Goal: Task Accomplishment & Management: Use online tool/utility

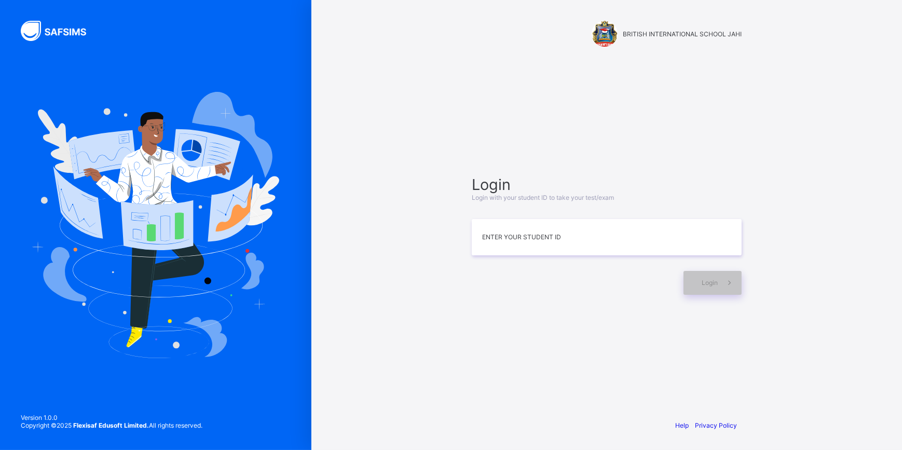
type input "*"
type input "**********"
click at [682, 420] on div "Help Privacy Policy" at bounding box center [606, 425] width 291 height 49
click at [682, 421] on div "Help Privacy Policy" at bounding box center [606, 425] width 291 height 49
click at [680, 423] on link "Help" at bounding box center [681, 425] width 13 height 8
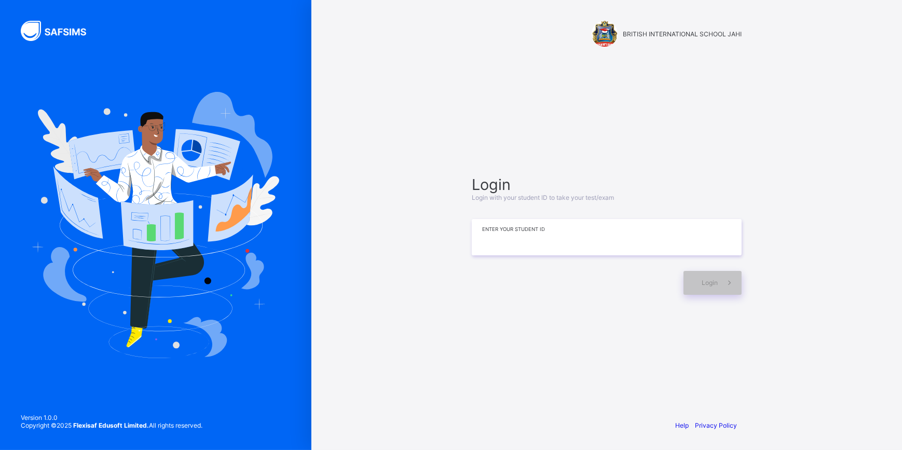
click at [498, 234] on input at bounding box center [607, 237] width 270 height 36
type input "**********"
click at [698, 293] on div "Login" at bounding box center [712, 283] width 58 height 24
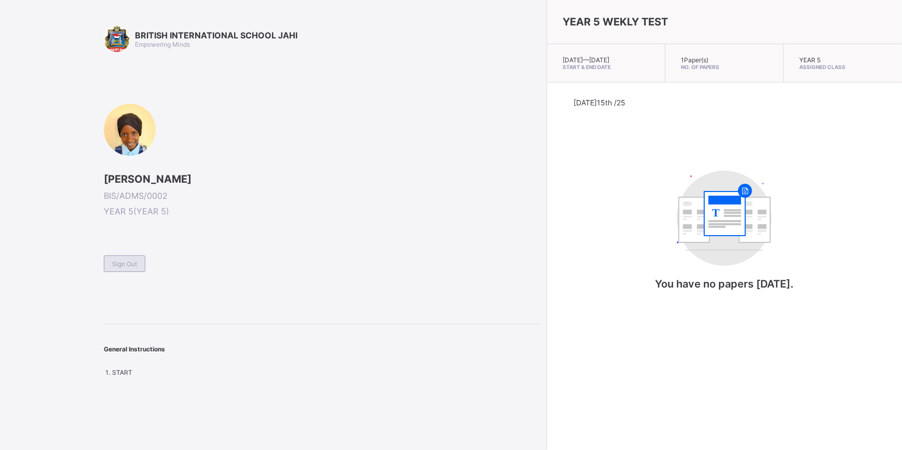
click at [137, 260] on span "Sign Out" at bounding box center [124, 264] width 25 height 8
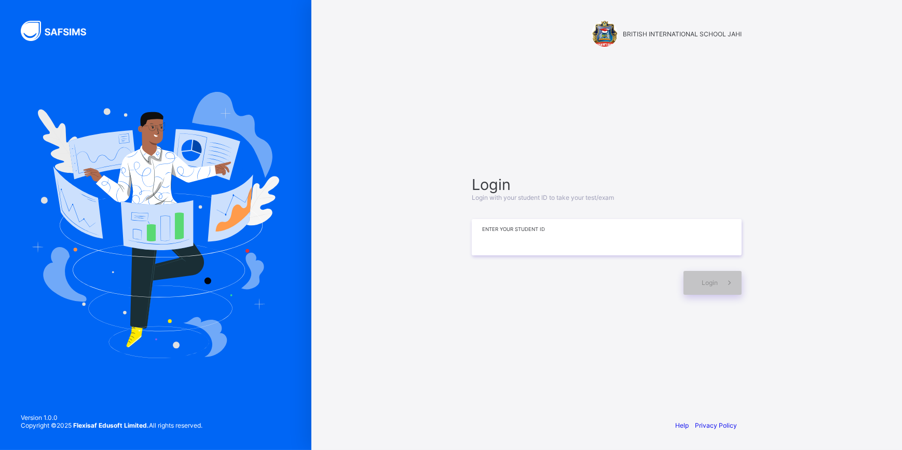
click at [491, 229] on input at bounding box center [607, 237] width 270 height 36
type input "*"
drag, startPoint x: 667, startPoint y: 273, endPoint x: 683, endPoint y: 279, distance: 17.1
click at [679, 280] on div "Login" at bounding box center [607, 278] width 270 height 34
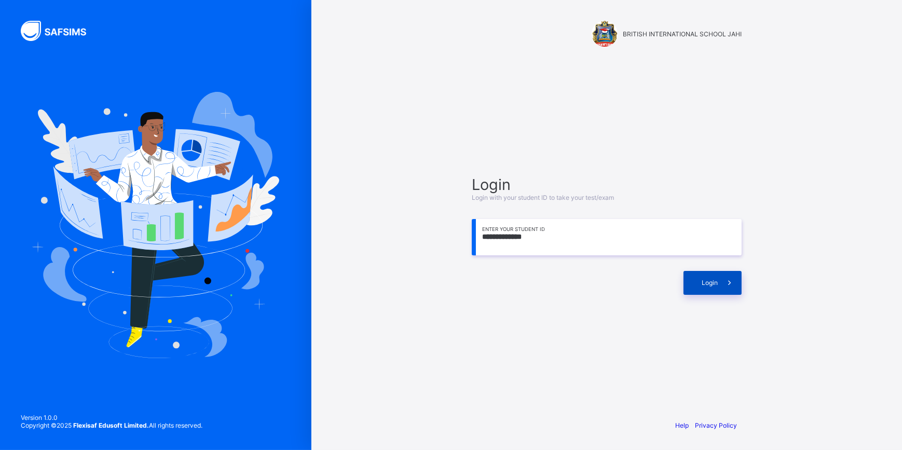
click at [690, 279] on div "Login" at bounding box center [712, 283] width 58 height 24
click at [528, 238] on input "**********" at bounding box center [607, 237] width 270 height 36
click at [490, 237] on input "**" at bounding box center [607, 237] width 270 height 36
type input "*"
type input "**********"
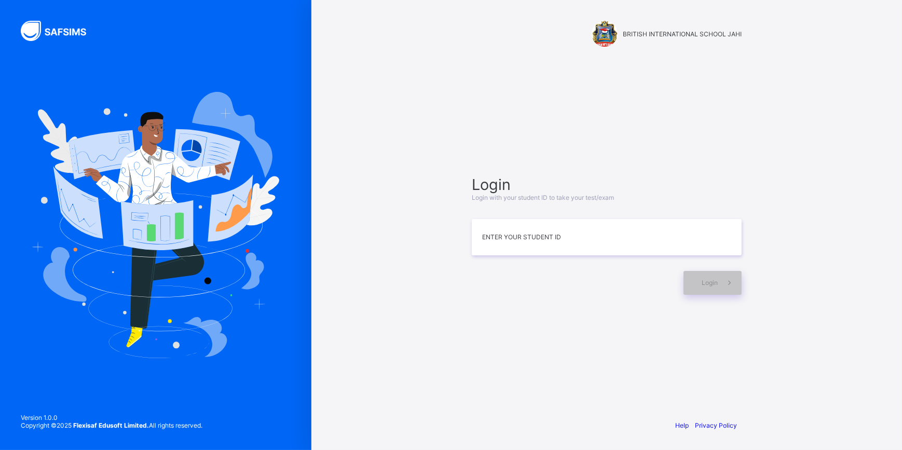
drag, startPoint x: 837, startPoint y: 443, endPoint x: 837, endPoint y: 453, distance: 9.9
click at [837, 449] on html "BRITISH INTERNATIONAL SCHOOL JAHI Login Login with your student ID to take your…" at bounding box center [451, 225] width 902 height 450
click at [518, 255] on div "Login Login with your student ID to take your test/exam Enter your Student ID L…" at bounding box center [607, 234] width 270 height 119
click at [500, 239] on input at bounding box center [607, 237] width 270 height 36
type input "**********"
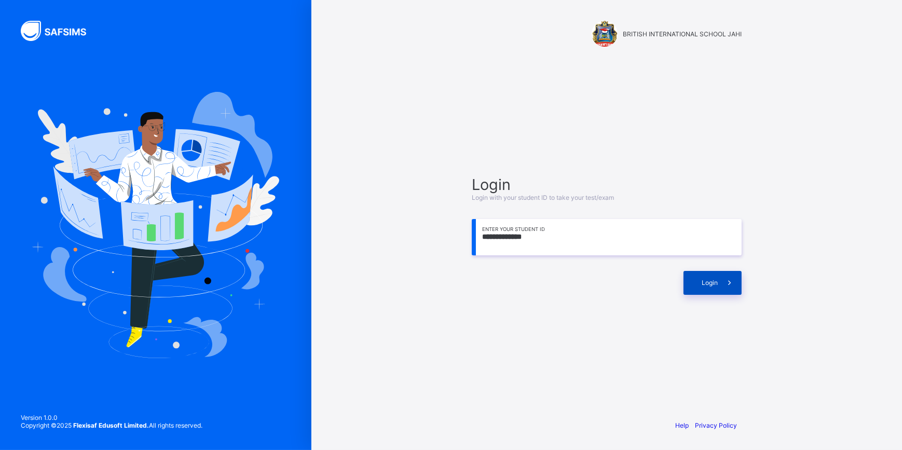
click at [704, 279] on span "Login" at bounding box center [710, 283] width 16 height 8
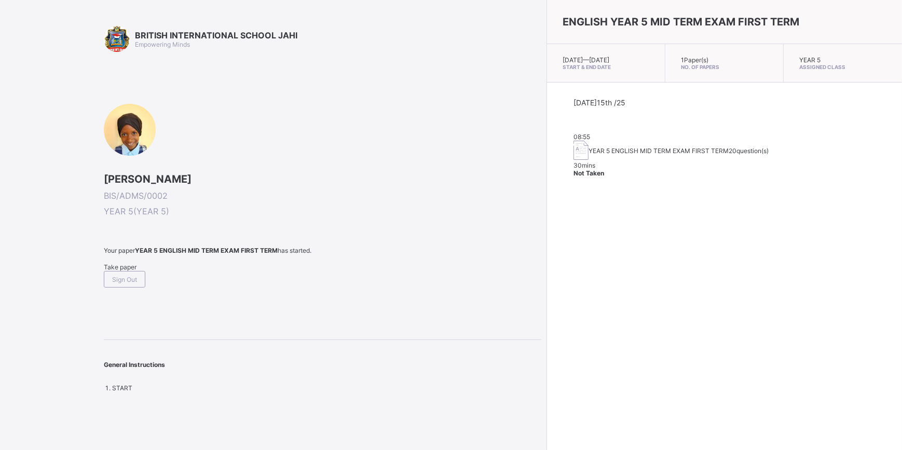
drag, startPoint x: 133, startPoint y: 256, endPoint x: 143, endPoint y: 277, distance: 23.2
click at [143, 277] on div "Your paper YEAR 5 ENGLISH MID TERM EXAM FIRST TERM has started. Take paper Sign…" at bounding box center [322, 267] width 437 height 41
drag, startPoint x: 143, startPoint y: 277, endPoint x: 128, endPoint y: 264, distance: 19.8
click at [128, 264] on div "Take paper" at bounding box center [322, 267] width 437 height 8
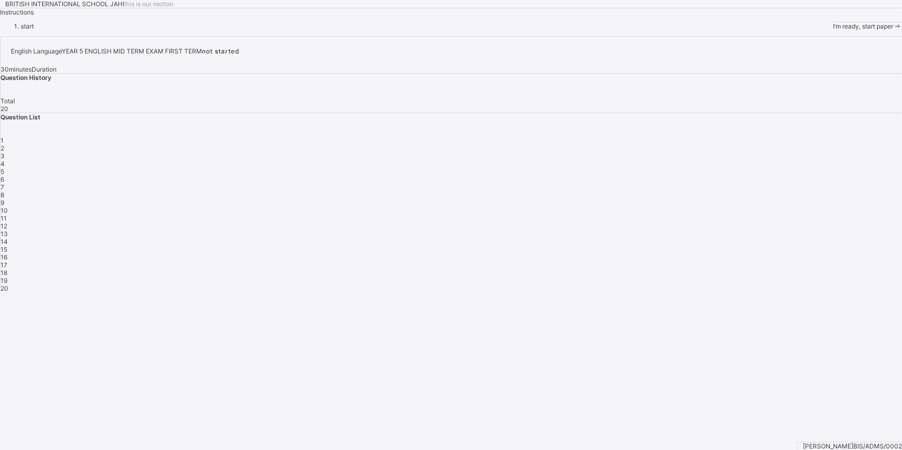
click at [833, 30] on span "I’m ready, start paper" at bounding box center [863, 26] width 60 height 8
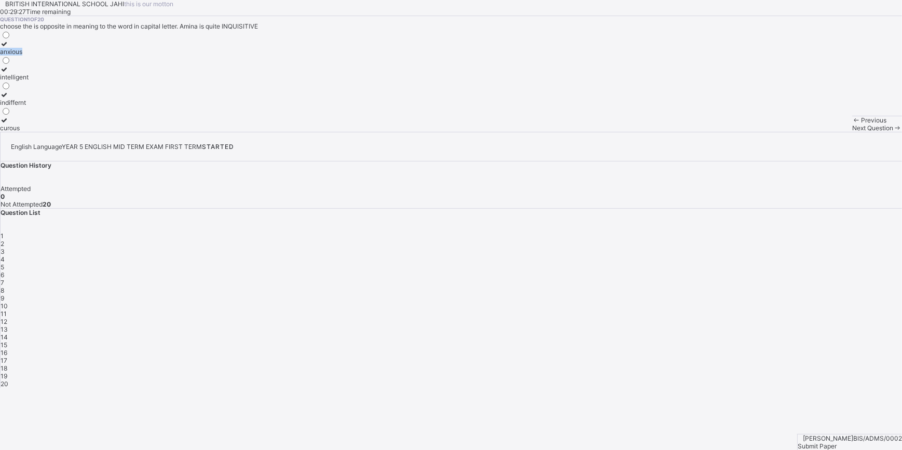
drag, startPoint x: 62, startPoint y: 161, endPoint x: 62, endPoint y: 179, distance: 17.1
click at [29, 132] on div "anxious intelligent indiffernt curous" at bounding box center [14, 81] width 29 height 102
drag, startPoint x: 62, startPoint y: 179, endPoint x: 64, endPoint y: 144, distance: 34.9
click at [29, 56] on label "anxious" at bounding box center [14, 48] width 29 height 16
click at [893, 132] on span at bounding box center [897, 128] width 9 height 8
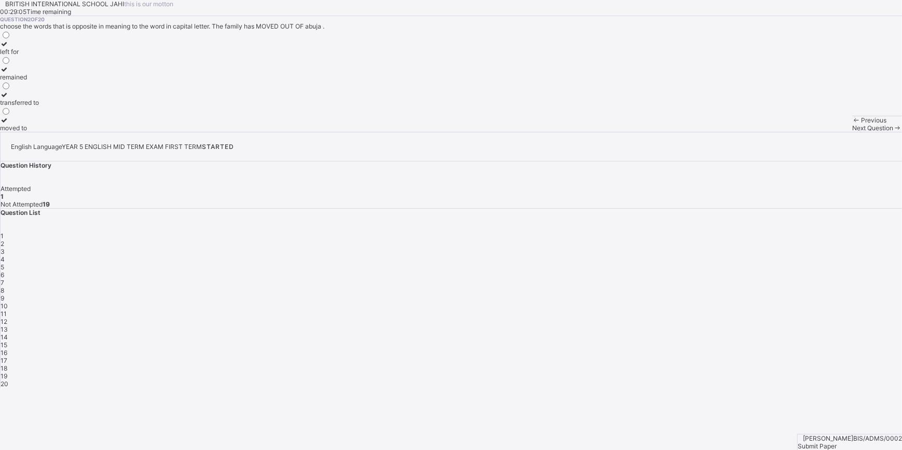
click at [39, 81] on div "remained" at bounding box center [19, 77] width 39 height 8
click at [852, 132] on span "Next Question" at bounding box center [872, 128] width 41 height 8
click at [736, 240] on div "2" at bounding box center [451, 244] width 901 height 8
drag, startPoint x: 373, startPoint y: 446, endPoint x: 331, endPoint y: 440, distance: 42.6
click at [852, 132] on div "Previous Next Question" at bounding box center [877, 124] width 50 height 16
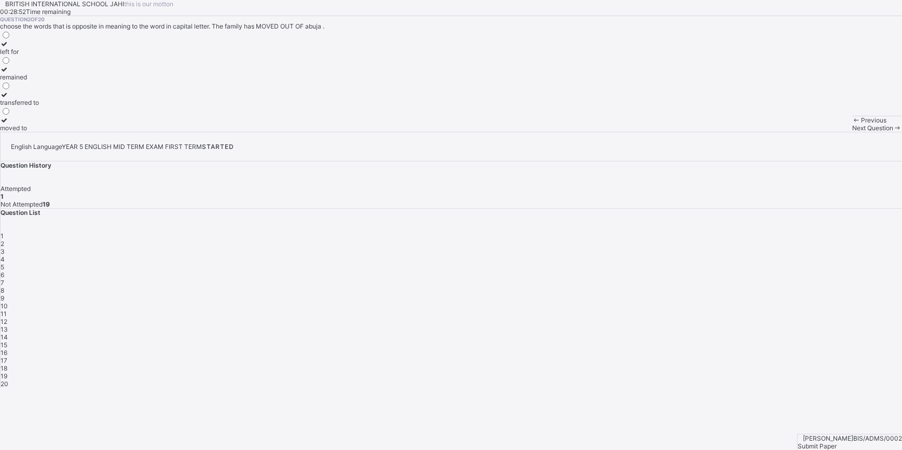
click at [39, 81] on div "remained" at bounding box center [19, 77] width 39 height 8
click at [852, 132] on span "Next Question" at bounding box center [872, 128] width 41 height 8
click at [737, 240] on div "2" at bounding box center [451, 244] width 901 height 8
click at [39, 81] on div "remained" at bounding box center [19, 77] width 39 height 8
click at [5, 248] on span "3" at bounding box center [3, 252] width 4 height 8
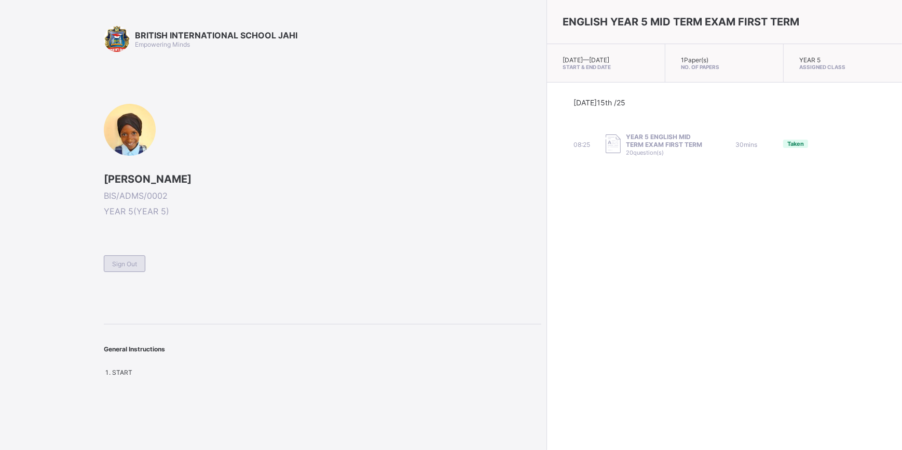
click at [119, 260] on span "Sign Out" at bounding box center [124, 264] width 25 height 8
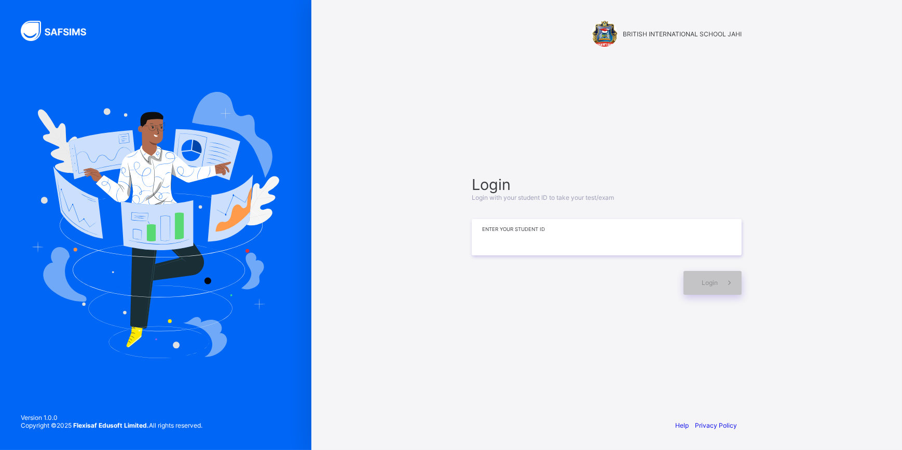
click at [711, 228] on input at bounding box center [607, 237] width 270 height 36
type input "**********"
click at [721, 285] on span at bounding box center [730, 283] width 24 height 24
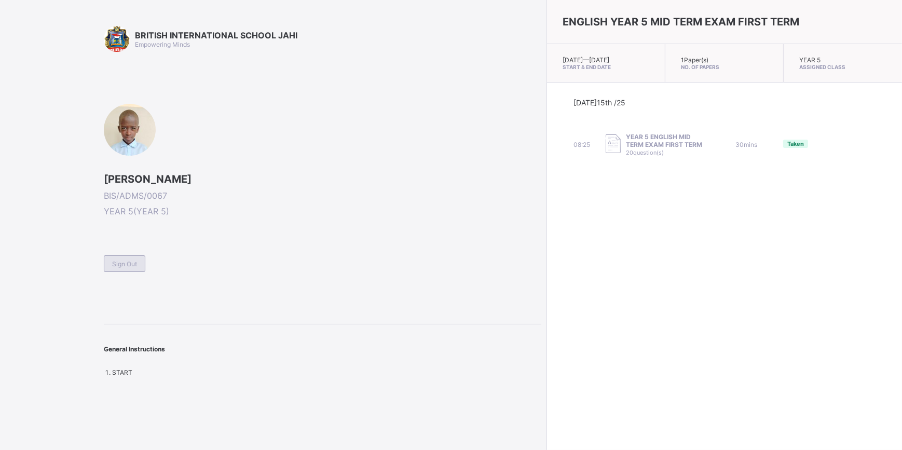
click at [124, 264] on span "Sign Out" at bounding box center [124, 264] width 25 height 8
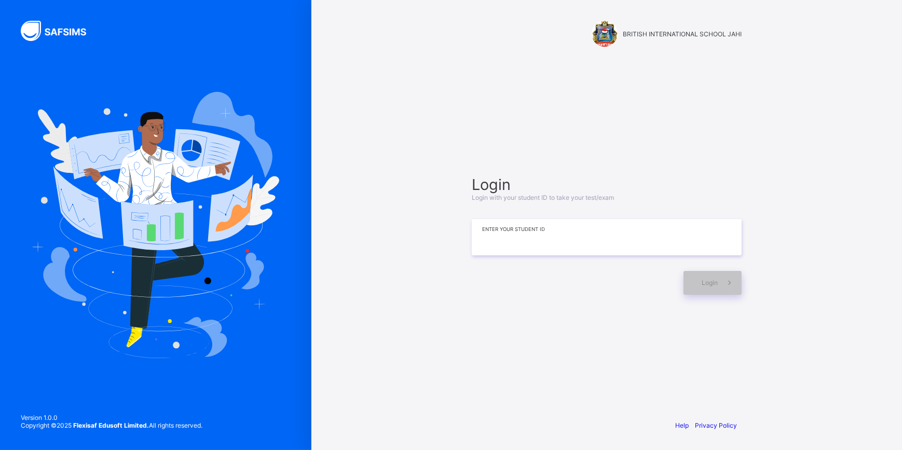
click at [571, 233] on input at bounding box center [607, 237] width 270 height 36
type input "**********"
click at [709, 275] on div "Login" at bounding box center [712, 283] width 58 height 24
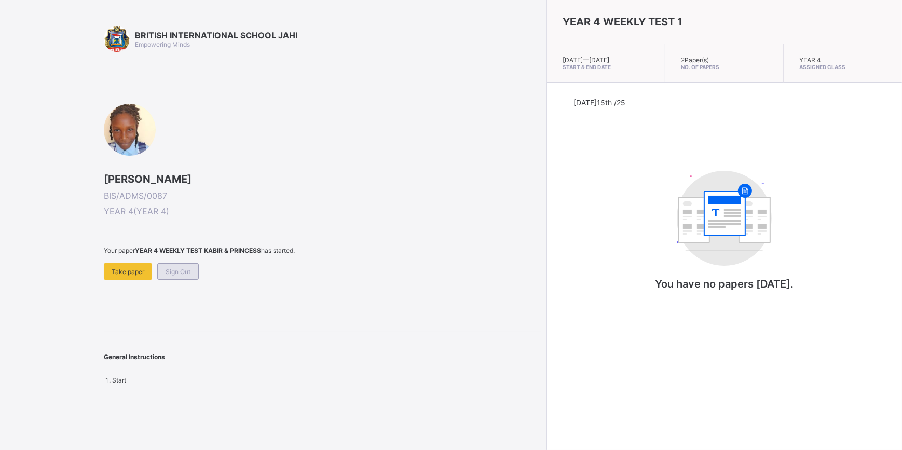
click at [182, 268] on span "Sign Out" at bounding box center [178, 272] width 25 height 8
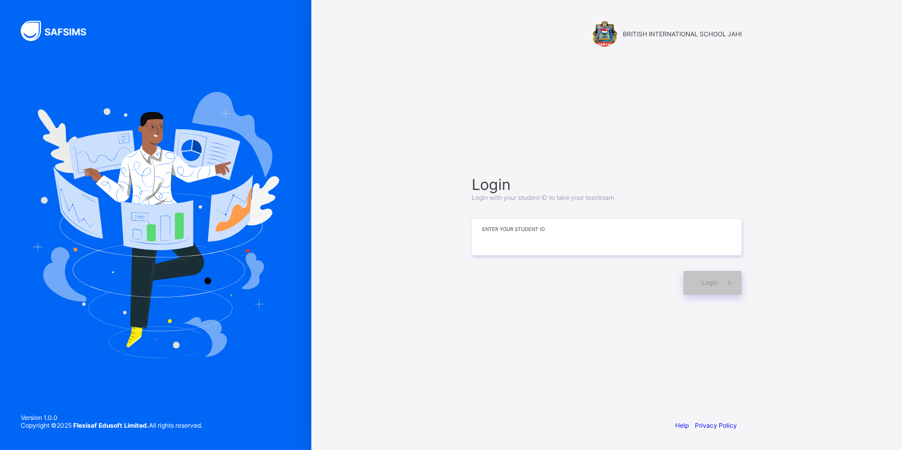
click at [690, 242] on input at bounding box center [607, 237] width 270 height 36
type input "**********"
click at [709, 283] on span "Login" at bounding box center [710, 283] width 16 height 8
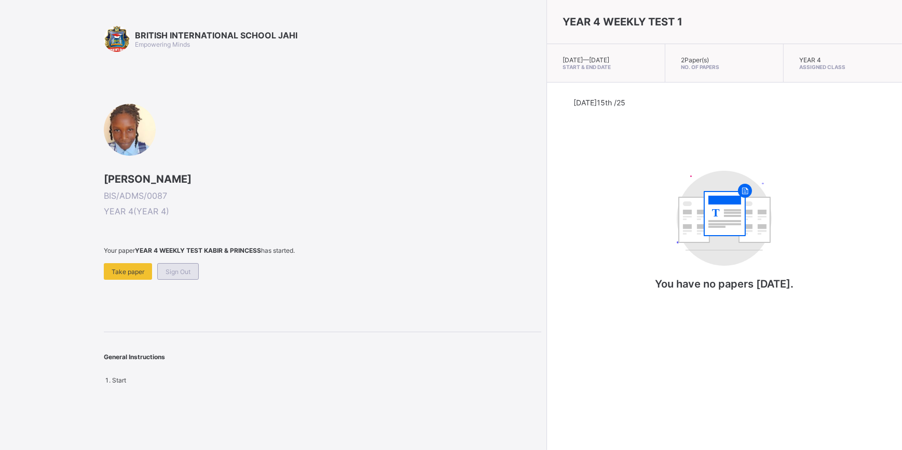
click at [172, 268] on span "Sign Out" at bounding box center [178, 272] width 25 height 8
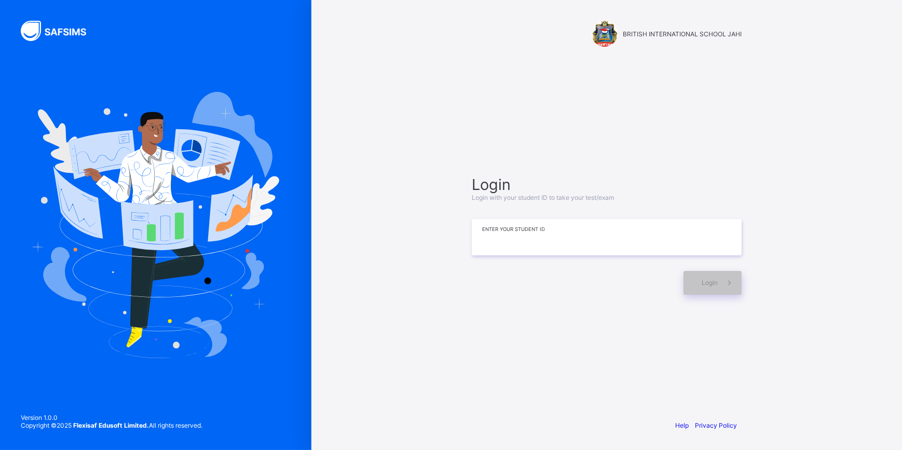
click at [509, 229] on input at bounding box center [607, 237] width 270 height 36
type input "**********"
click at [715, 274] on div "Login" at bounding box center [712, 283] width 58 height 24
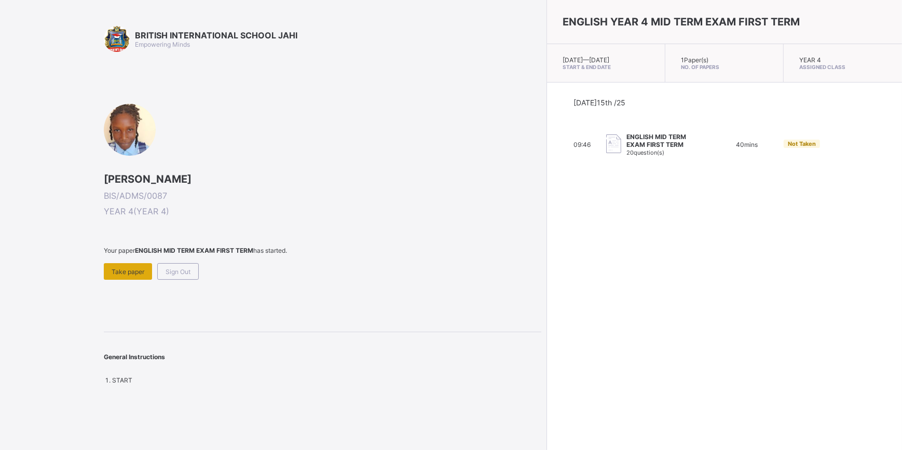
click at [131, 268] on span "Take paper" at bounding box center [128, 272] width 33 height 8
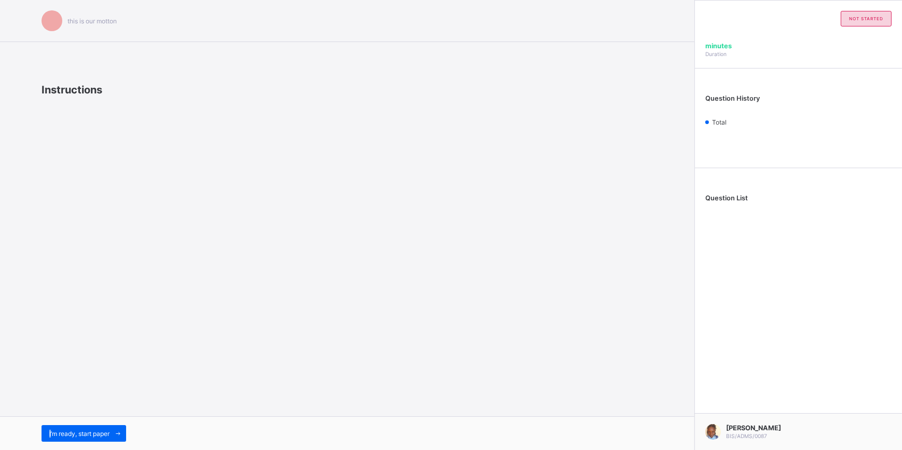
click at [49, 430] on span "I’m ready, start paper" at bounding box center [79, 434] width 60 height 8
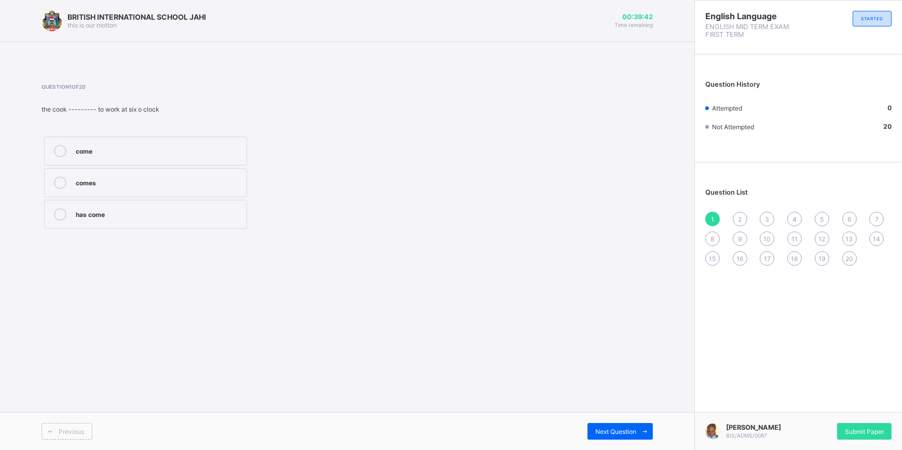
drag, startPoint x: 37, startPoint y: 218, endPoint x: 34, endPoint y: 224, distance: 7.0
click at [34, 223] on div "BRITISH INTERNATIONAL SCHOOL JAHI this is our [PERSON_NAME] 00:39:42 Time remai…" at bounding box center [347, 225] width 694 height 450
click at [100, 221] on label "has come" at bounding box center [145, 214] width 203 height 29
click at [621, 432] on span "Next Question" at bounding box center [615, 432] width 41 height 8
drag, startPoint x: 237, startPoint y: 110, endPoint x: 226, endPoint y: 114, distance: 12.0
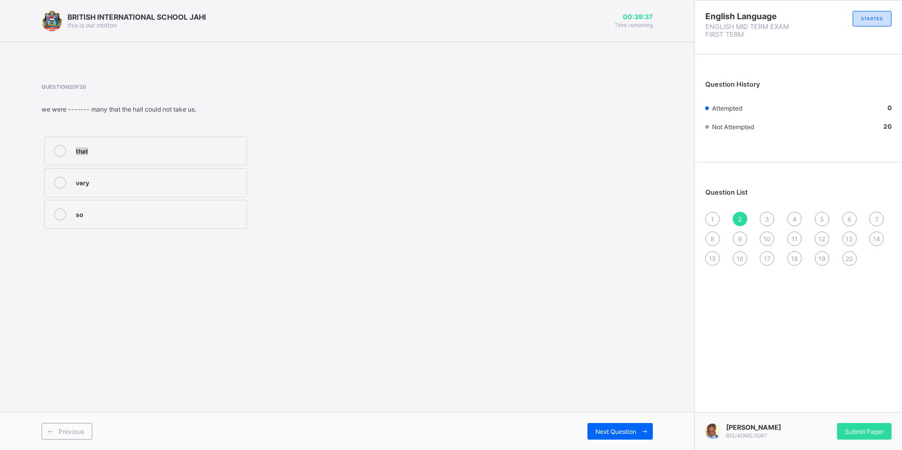
click at [226, 114] on div "Question 2 of 20 we were ------- many that the hall could not take us. that ver…" at bounding box center [215, 158] width 347 height 148
click at [165, 292] on div "BRITISH INTERNATIONAL SCHOOL JAHI this is our [PERSON_NAME] 00:39:36 Time remai…" at bounding box center [347, 225] width 694 height 450
click at [85, 220] on div "so" at bounding box center [159, 214] width 166 height 12
click at [613, 432] on span "Next Question" at bounding box center [615, 432] width 41 height 8
click at [133, 192] on label "as soon as" at bounding box center [145, 182] width 203 height 29
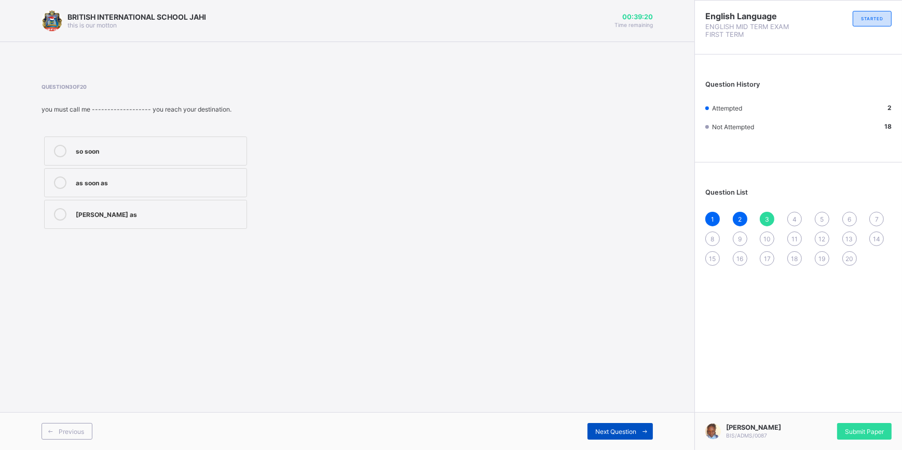
click at [642, 435] on span at bounding box center [644, 431] width 17 height 17
click at [98, 182] on div "was" at bounding box center [159, 181] width 166 height 10
click at [608, 433] on span "Next Question" at bounding box center [615, 432] width 41 height 8
click at [151, 158] on label "to write" at bounding box center [145, 150] width 203 height 29
click at [621, 427] on div "Next Question" at bounding box center [619, 431] width 65 height 17
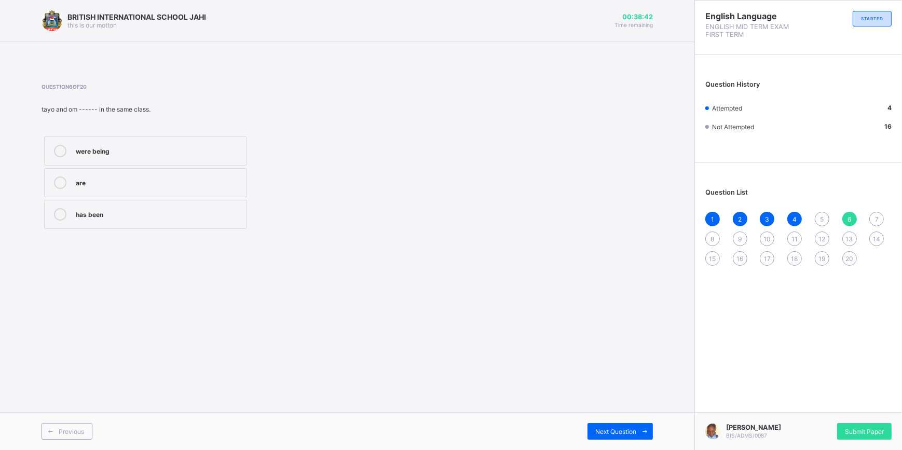
drag, startPoint x: 228, startPoint y: 144, endPoint x: 233, endPoint y: 147, distance: 5.6
click at [228, 145] on label "were being" at bounding box center [145, 150] width 203 height 29
drag, startPoint x: 83, startPoint y: 181, endPoint x: 84, endPoint y: 190, distance: 9.9
click at [83, 189] on label "are" at bounding box center [145, 182] width 203 height 29
click at [633, 432] on span "Next Question" at bounding box center [615, 432] width 41 height 8
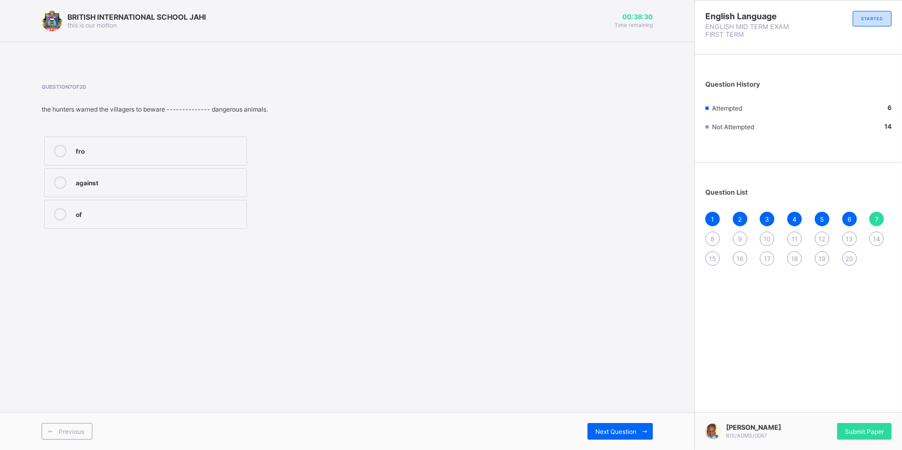
drag, startPoint x: 85, startPoint y: 211, endPoint x: 88, endPoint y: 248, distance: 37.5
click at [84, 213] on label "of" at bounding box center [145, 214] width 203 height 29
click at [614, 431] on span "Next Question" at bounding box center [615, 432] width 41 height 8
click at [608, 428] on span "Next Question" at bounding box center [615, 432] width 41 height 8
click at [194, 222] on label "themselves" at bounding box center [145, 214] width 203 height 29
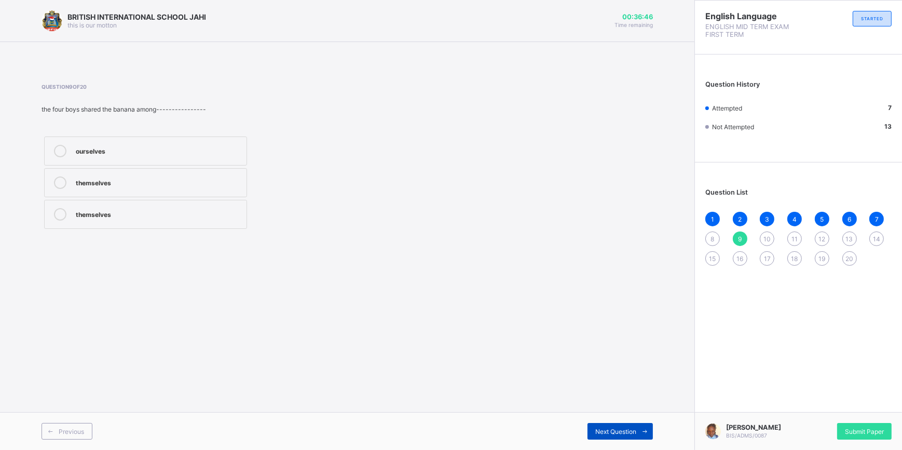
click at [612, 429] on span "Next Question" at bounding box center [615, 432] width 41 height 8
click at [135, 188] on div "through" at bounding box center [159, 182] width 166 height 12
click at [618, 431] on span "Next Question" at bounding box center [615, 432] width 41 height 8
click at [115, 213] on div "for" at bounding box center [159, 213] width 166 height 10
click at [636, 429] on span at bounding box center [644, 431] width 17 height 17
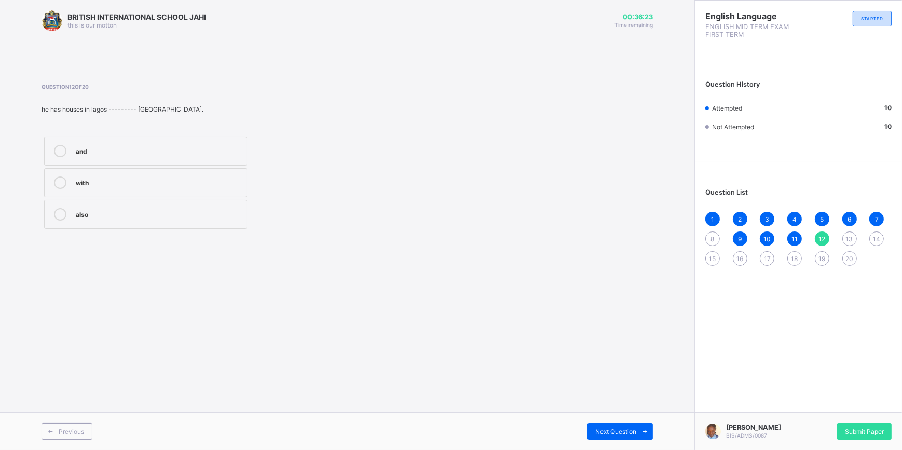
click at [167, 148] on div "and" at bounding box center [159, 150] width 166 height 10
click at [708, 232] on div "8" at bounding box center [712, 238] width 15 height 15
click at [65, 151] on icon at bounding box center [60, 151] width 12 height 12
click at [639, 430] on span at bounding box center [644, 431] width 17 height 17
drag, startPoint x: 639, startPoint y: 430, endPoint x: 639, endPoint y: 436, distance: 6.2
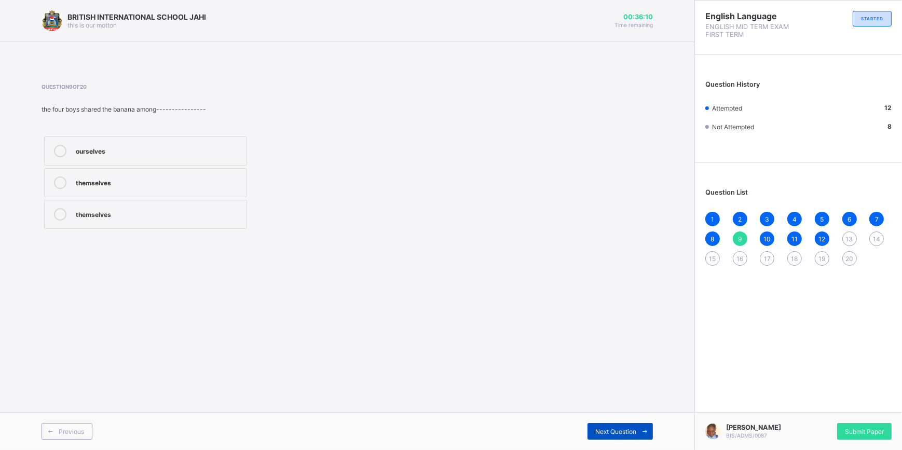
click at [639, 436] on span at bounding box center [644, 431] width 17 height 17
click at [618, 435] on span "Next Question" at bounding box center [615, 432] width 41 height 8
click at [110, 185] on div "wasn’t" at bounding box center [159, 181] width 166 height 10
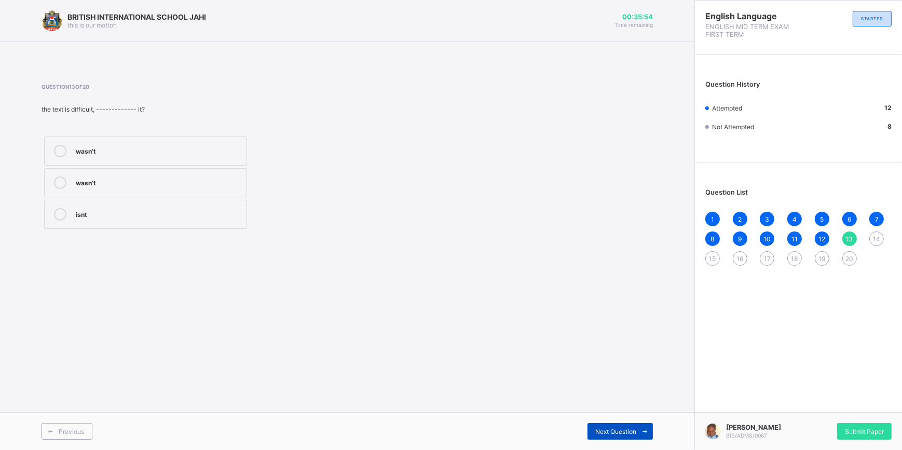
click at [609, 431] on span "Next Question" at bounding box center [615, 432] width 41 height 8
click at [135, 159] on label "doesn’t he" at bounding box center [145, 150] width 203 height 29
click at [590, 432] on div "Next Question" at bounding box center [619, 431] width 65 height 17
click at [149, 205] on label "is playing" at bounding box center [145, 214] width 203 height 29
click at [78, 183] on div "has played" at bounding box center [159, 181] width 166 height 10
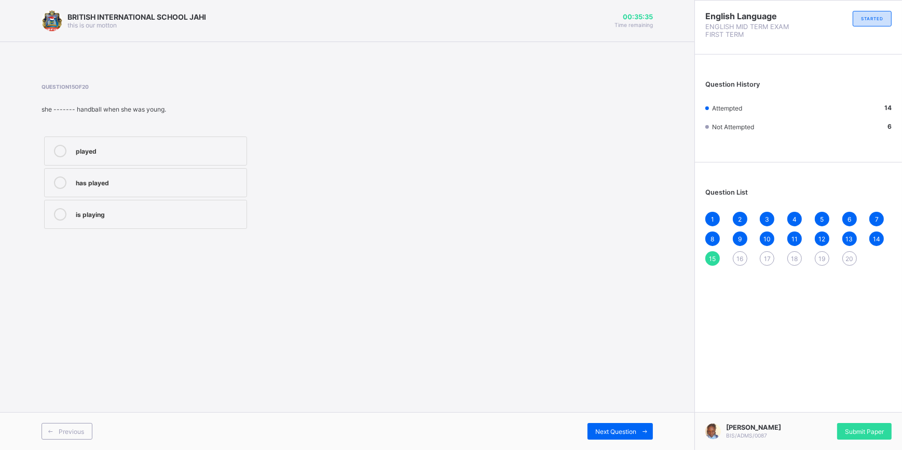
click at [115, 142] on label "played" at bounding box center [145, 150] width 203 height 29
click at [648, 439] on span at bounding box center [644, 431] width 17 height 17
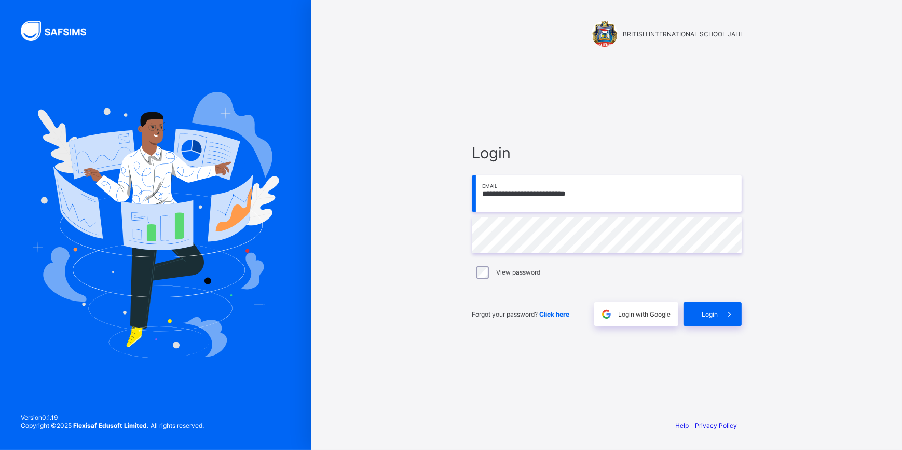
click at [728, 346] on div "**********" at bounding box center [606, 235] width 291 height 352
click at [709, 314] on span "Login" at bounding box center [710, 314] width 16 height 8
drag, startPoint x: 709, startPoint y: 314, endPoint x: 788, endPoint y: 165, distance: 168.8
click at [788, 165] on div "**********" at bounding box center [606, 225] width 591 height 450
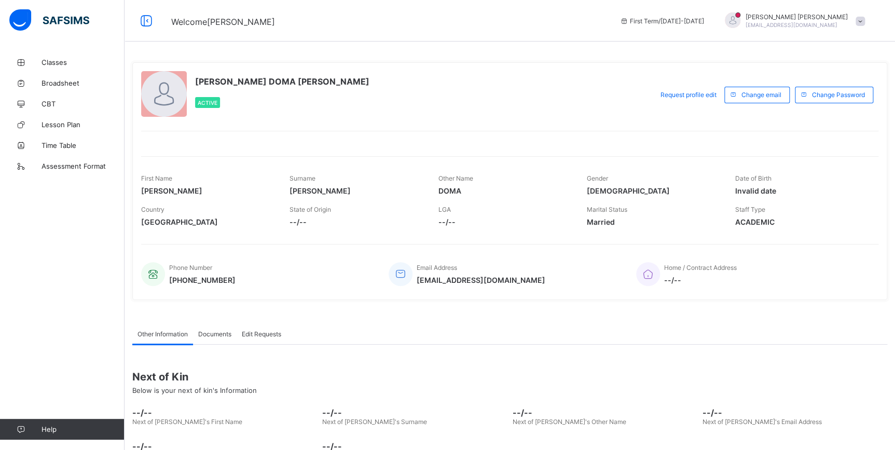
drag, startPoint x: 755, startPoint y: 21, endPoint x: 721, endPoint y: 34, distance: 36.3
click at [709, 34] on div "First Term / 2025-2026" at bounding box center [661, 21] width 95 height 42
drag, startPoint x: 867, startPoint y: 24, endPoint x: 698, endPoint y: 139, distance: 204.0
click at [698, 139] on div at bounding box center [509, 137] width 737 height 13
drag, startPoint x: 165, startPoint y: 97, endPoint x: 145, endPoint y: 129, distance: 37.7
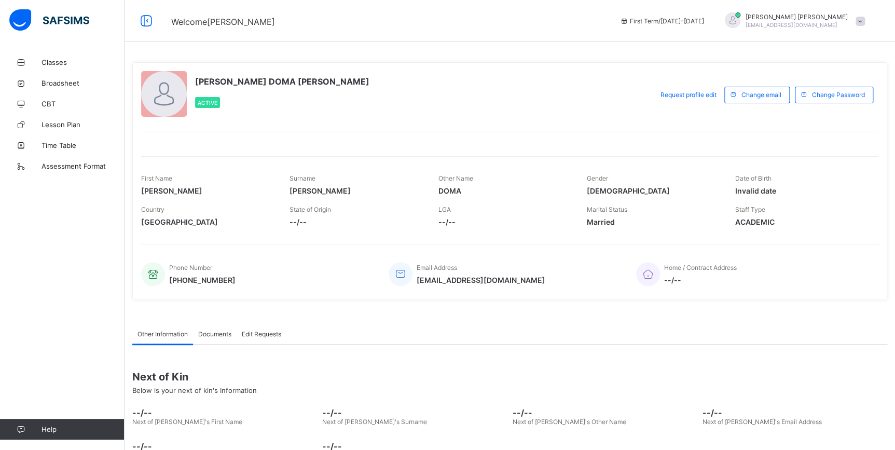
click at [145, 129] on div "DEBORAH DOMA EPHRAM Active Request profile edit Change email Change Password Fi…" at bounding box center [509, 181] width 755 height 238
